Goal: Task Accomplishment & Management: Complete application form

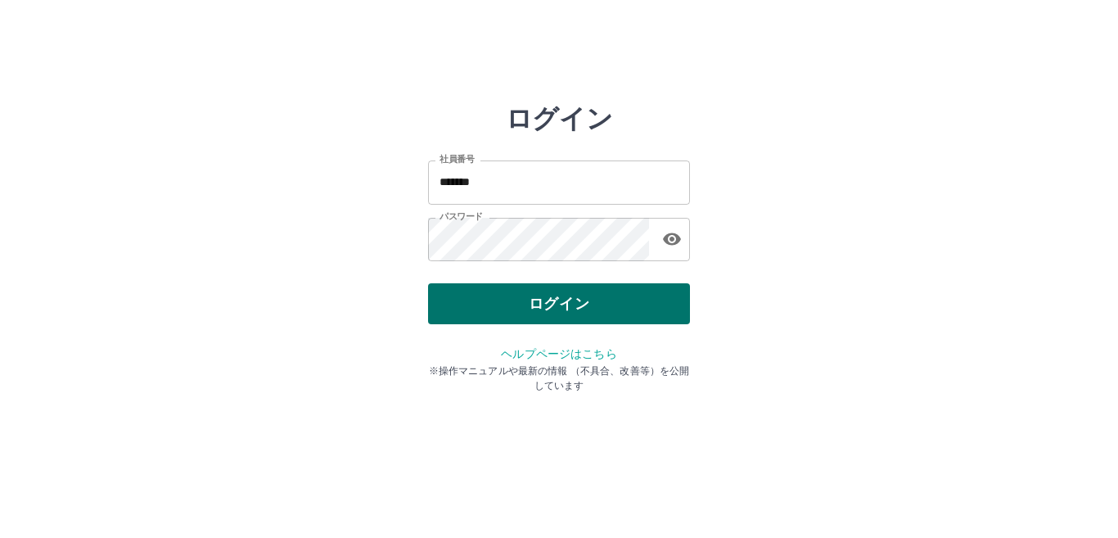
click at [489, 310] on button "ログイン" at bounding box center [559, 303] width 262 height 41
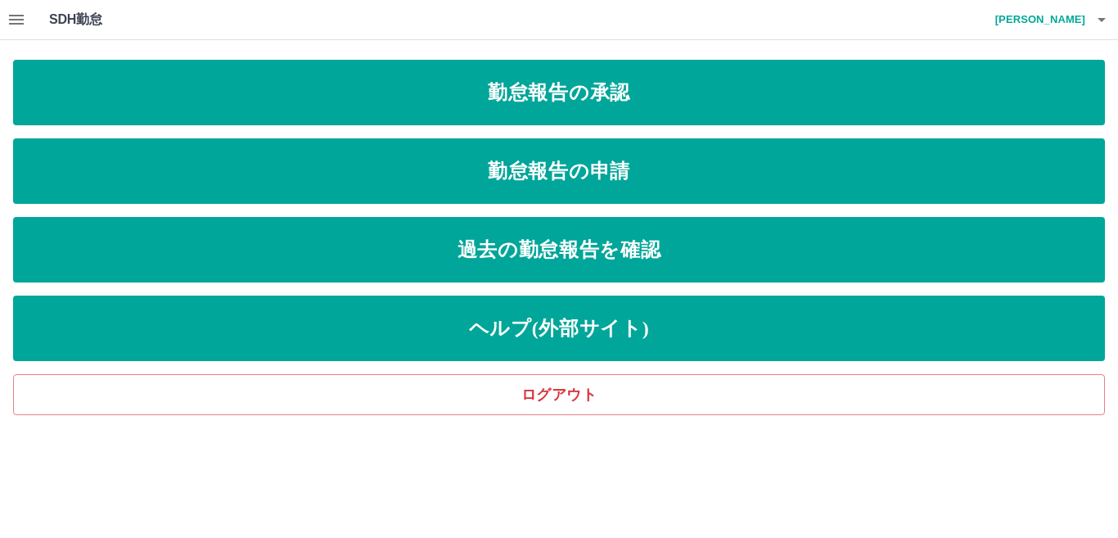
click at [16, 22] on icon "button" at bounding box center [17, 20] width 20 height 20
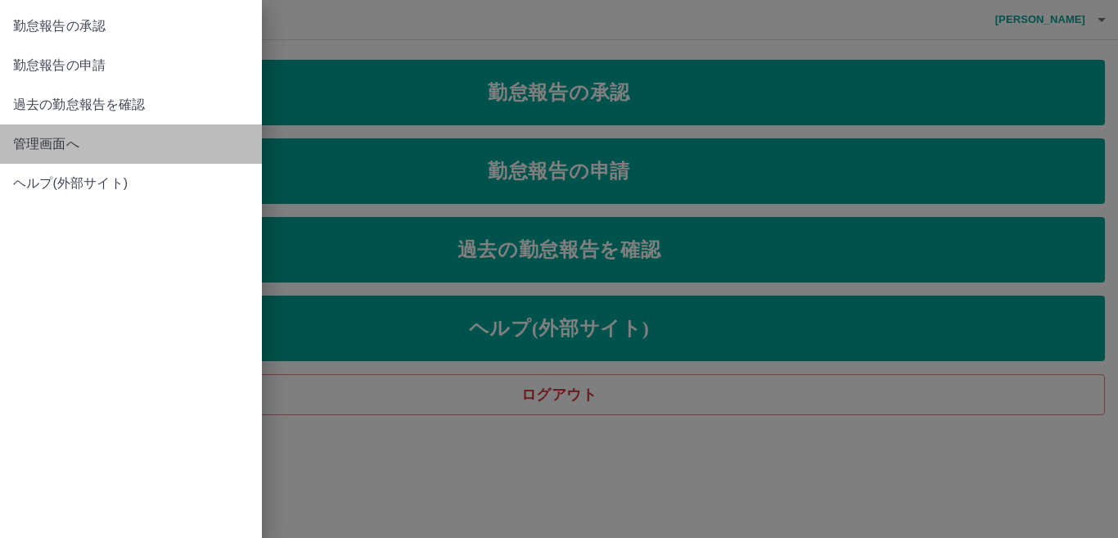
click at [88, 146] on span "管理画面へ" at bounding box center [131, 144] width 236 height 20
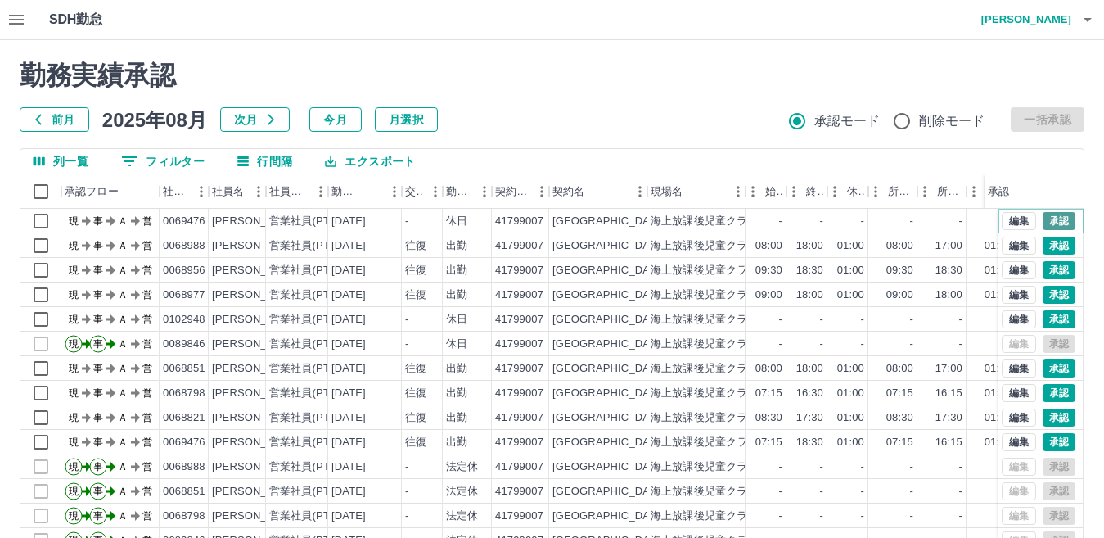
click at [1047, 216] on button "承認" at bounding box center [1058, 221] width 33 height 18
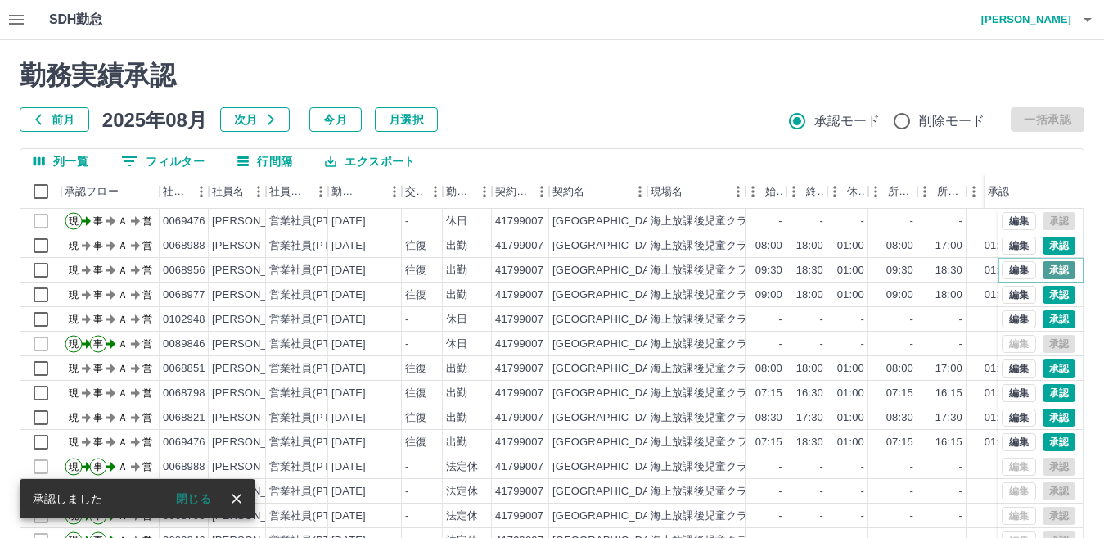
click at [1042, 274] on button "承認" at bounding box center [1058, 270] width 33 height 18
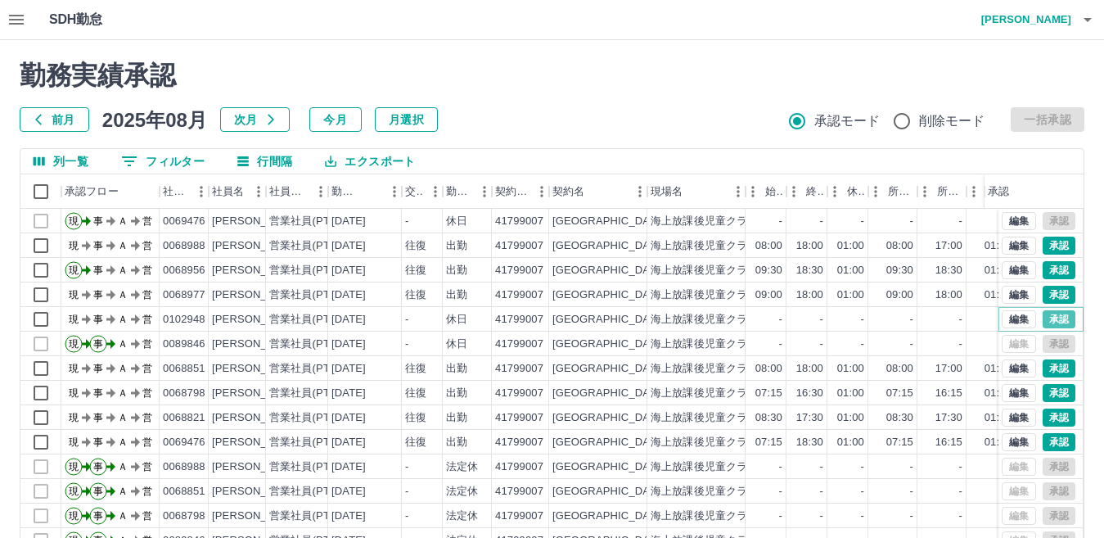
click at [1042, 317] on button "承認" at bounding box center [1058, 319] width 33 height 18
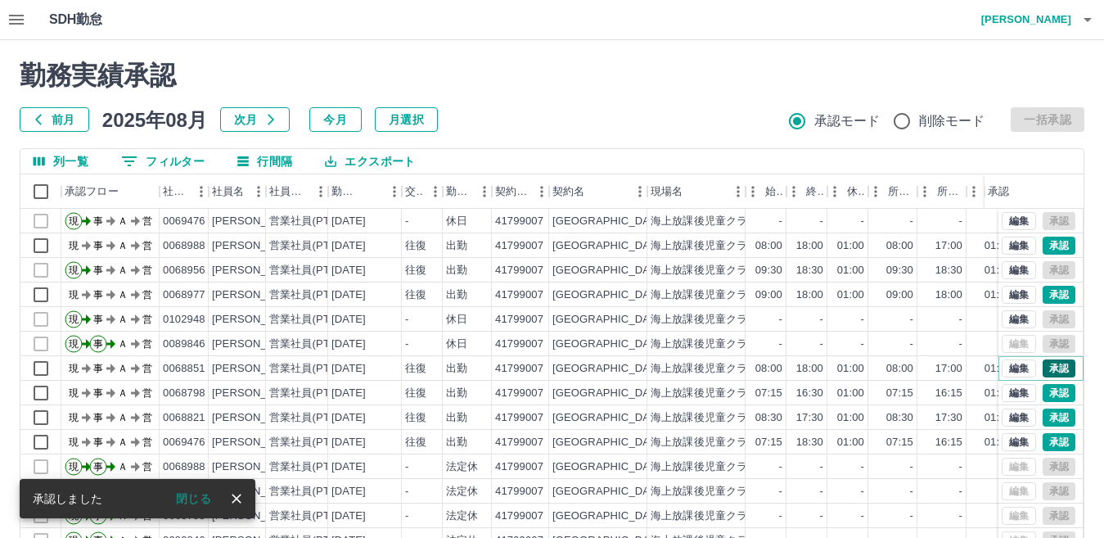
click at [1047, 366] on button "承認" at bounding box center [1058, 368] width 33 height 18
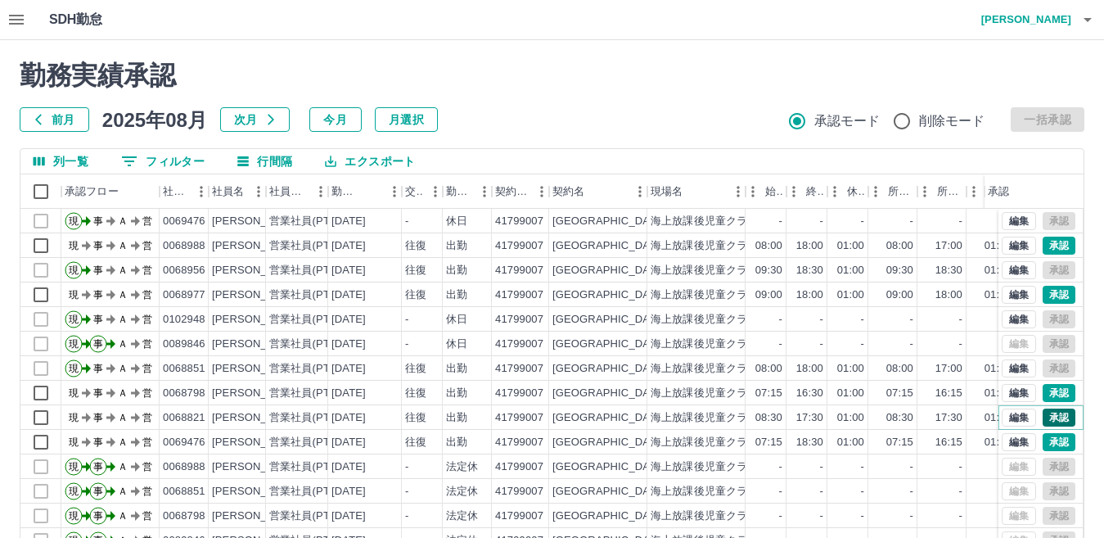
click at [1049, 415] on button "承認" at bounding box center [1058, 417] width 33 height 18
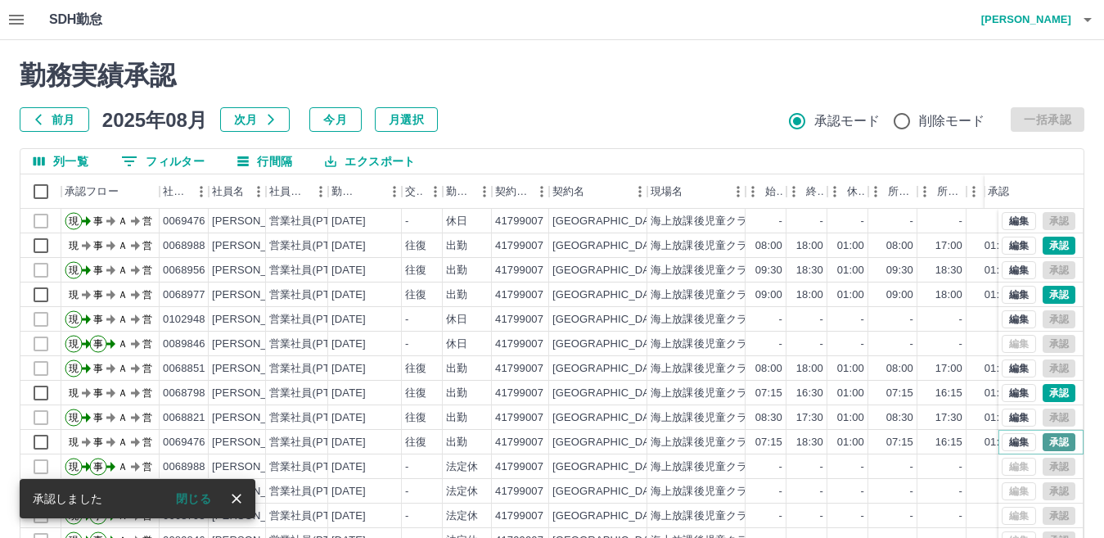
click at [1045, 441] on button "承認" at bounding box center [1058, 442] width 33 height 18
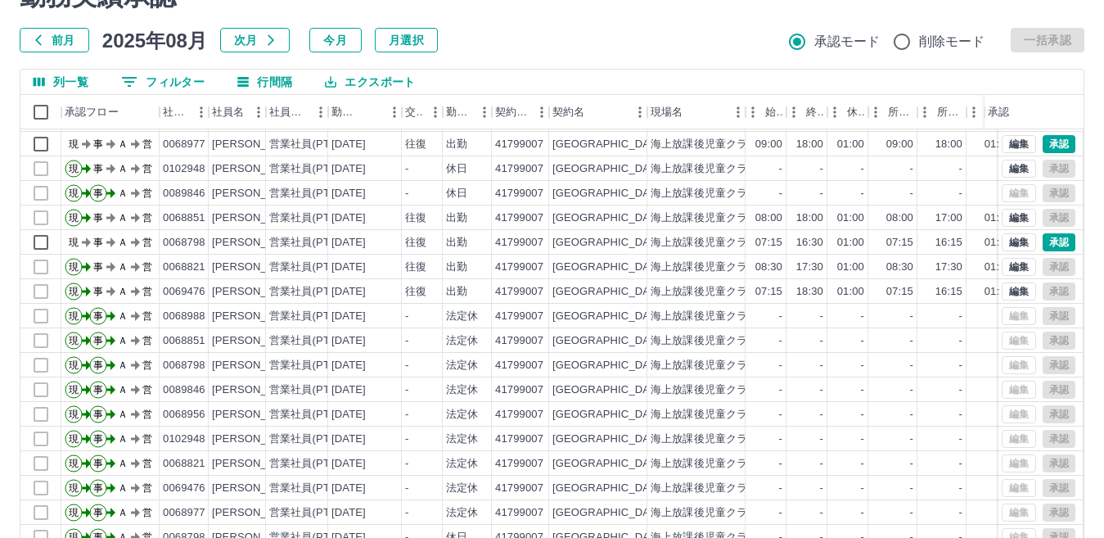
scroll to position [154, 0]
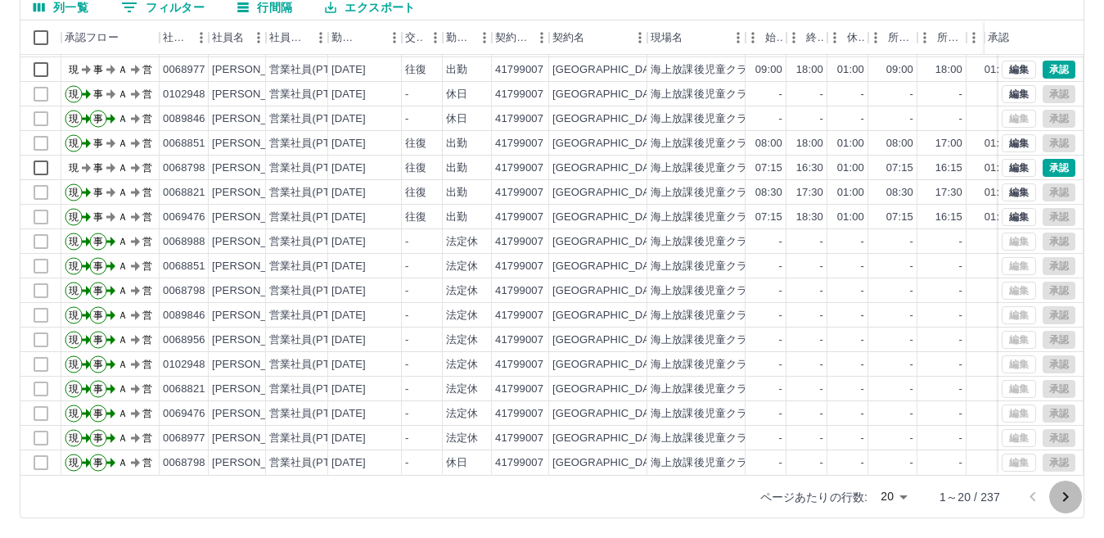
click at [1066, 493] on icon "次のページへ" at bounding box center [1065, 497] width 20 height 20
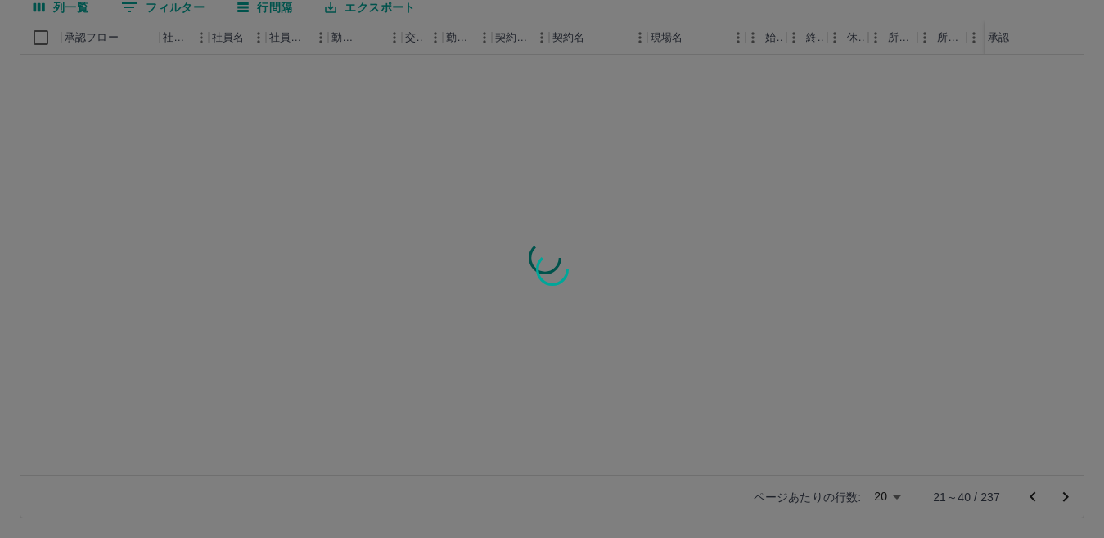
scroll to position [0, 0]
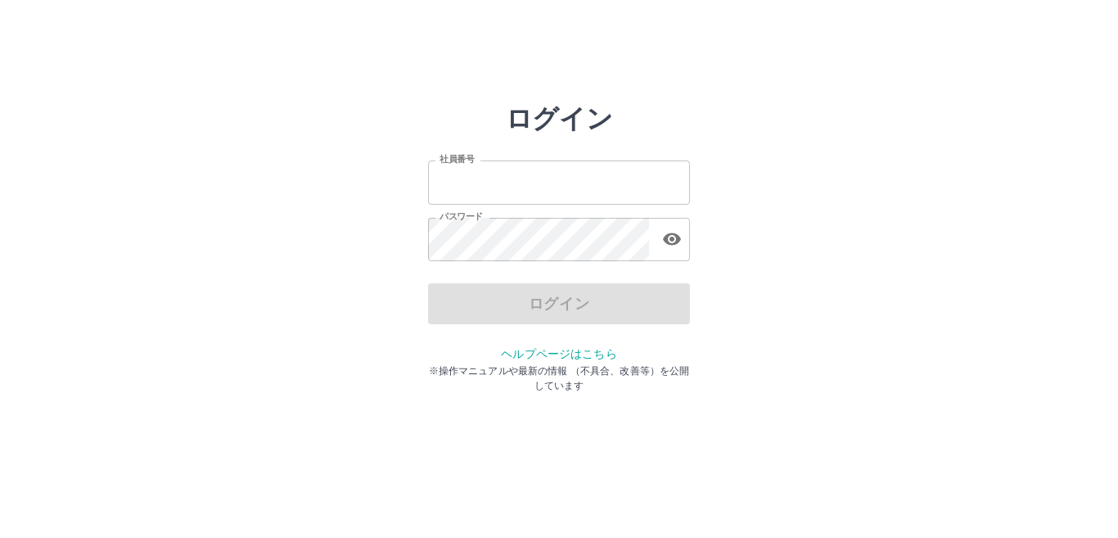
type input "*******"
click at [539, 311] on div "ログイン" at bounding box center [559, 303] width 262 height 41
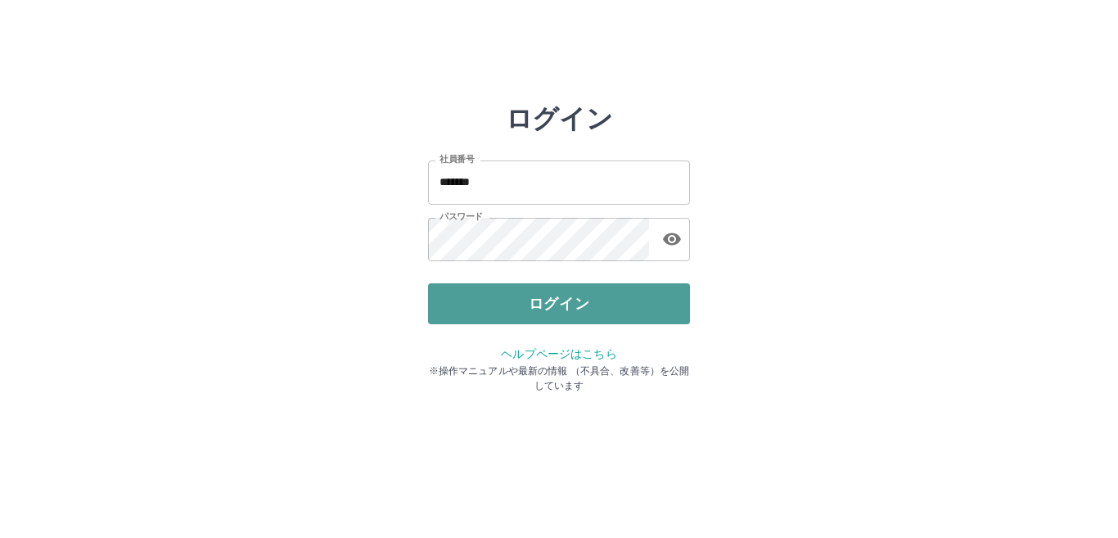
click at [538, 310] on button "ログイン" at bounding box center [559, 303] width 262 height 41
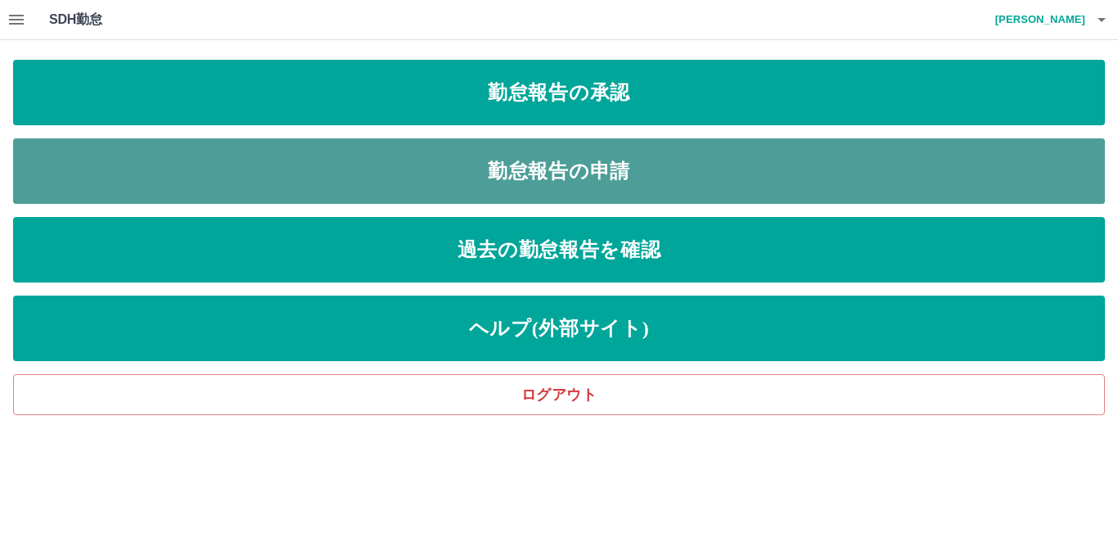
click at [596, 175] on link "勤怠報告の申請" at bounding box center [558, 170] width 1091 height 65
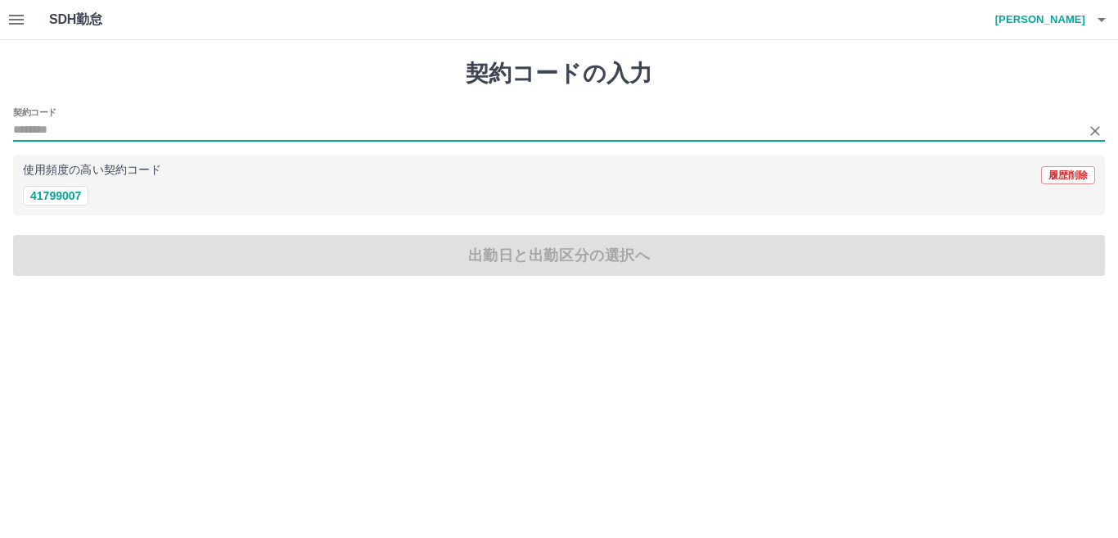
click at [102, 125] on input "契約コード" at bounding box center [546, 130] width 1067 height 20
